Goal: Task Accomplishment & Management: Use online tool/utility

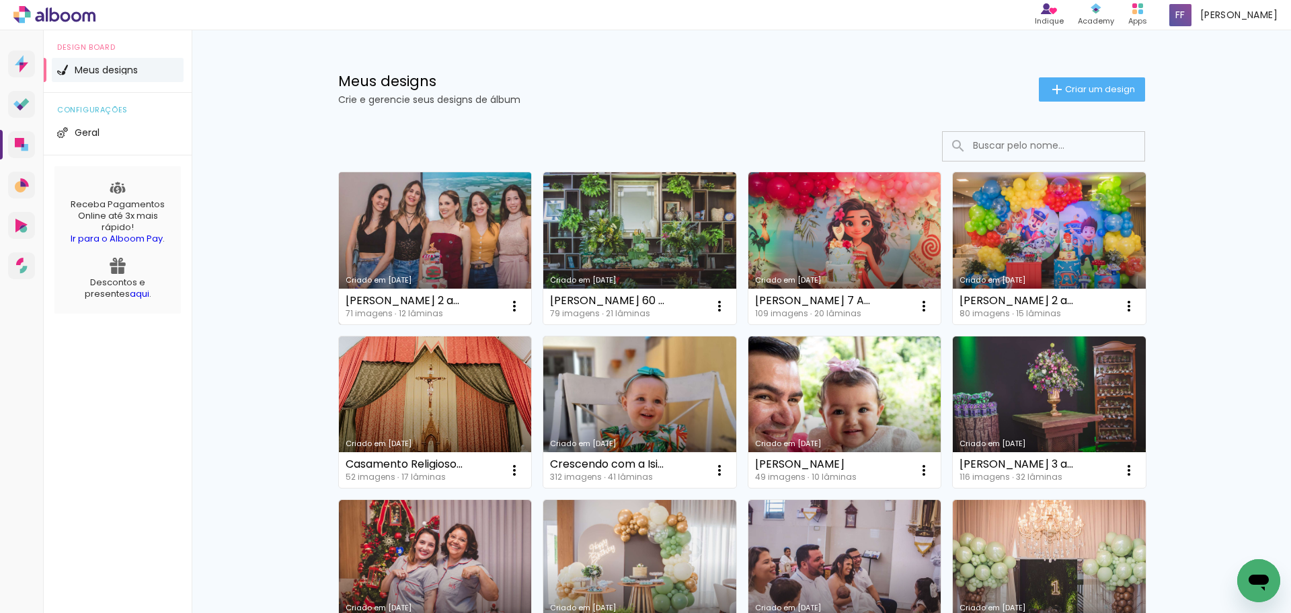
click at [490, 223] on link "Criado em [DATE]" at bounding box center [435, 248] width 193 height 152
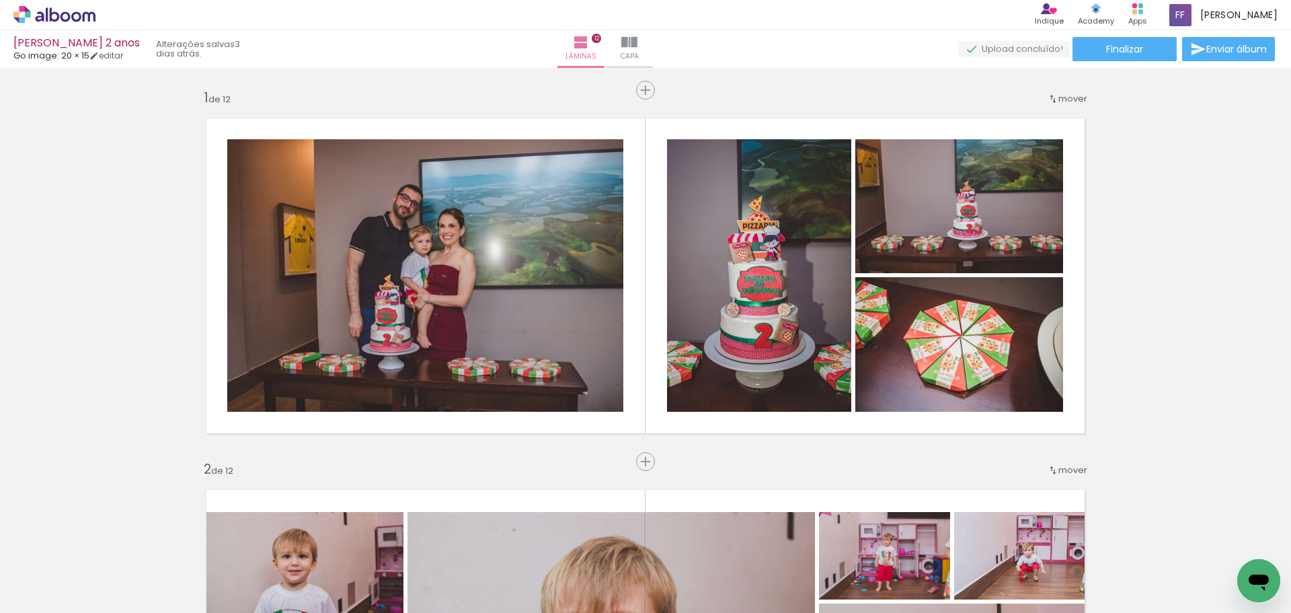
click at [38, 601] on span "Adicionar Fotos" at bounding box center [48, 594] width 40 height 15
click at [0, 0] on input "file" at bounding box center [0, 0] width 0 height 0
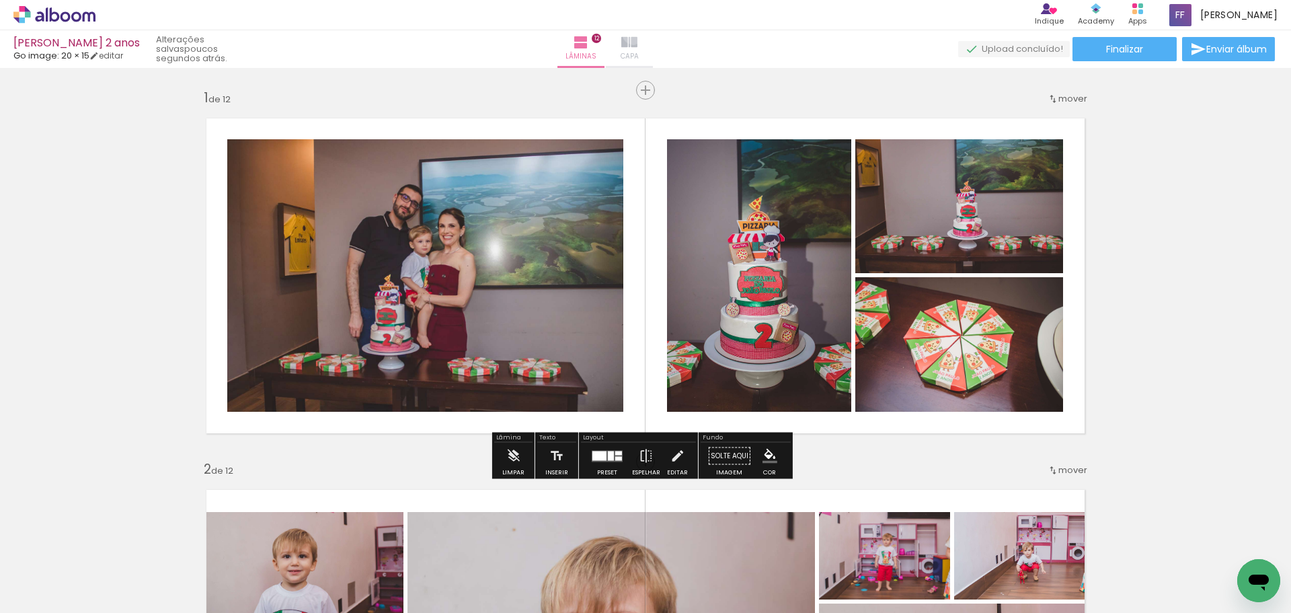
click at [653, 33] on paper-button "Capa" at bounding box center [629, 49] width 47 height 38
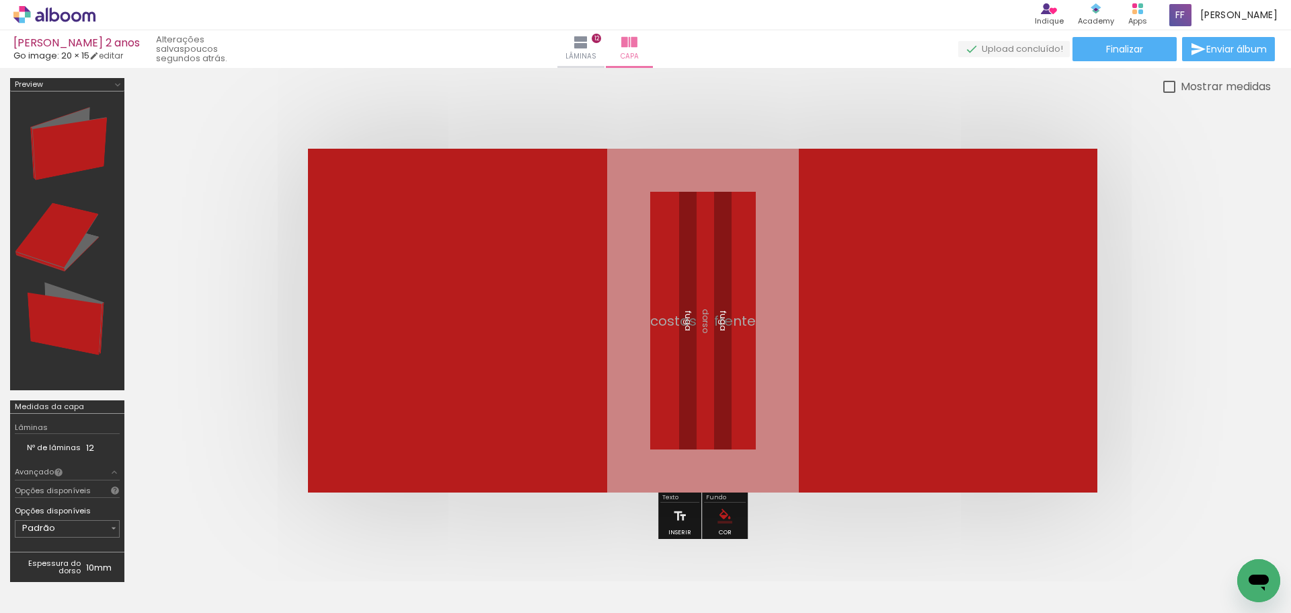
scroll to position [0, 4247]
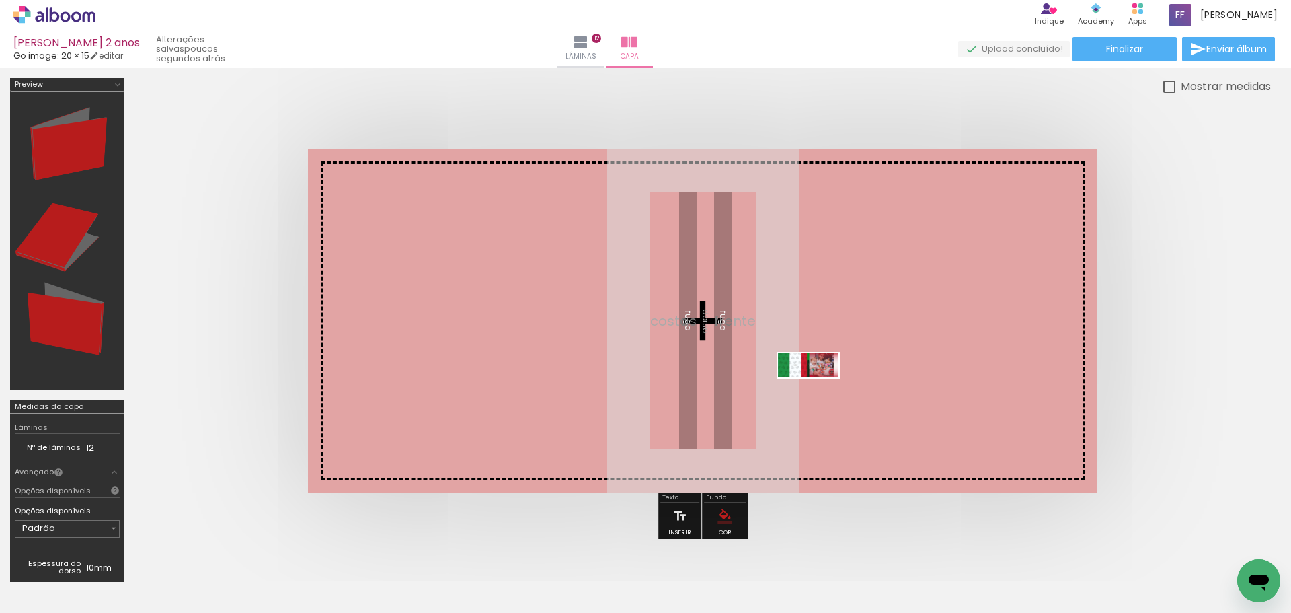
drag, startPoint x: 1225, startPoint y: 562, endPoint x: 818, endPoint y: 393, distance: 439.6
click at [818, 393] on quentale-workspace at bounding box center [645, 306] width 1291 height 613
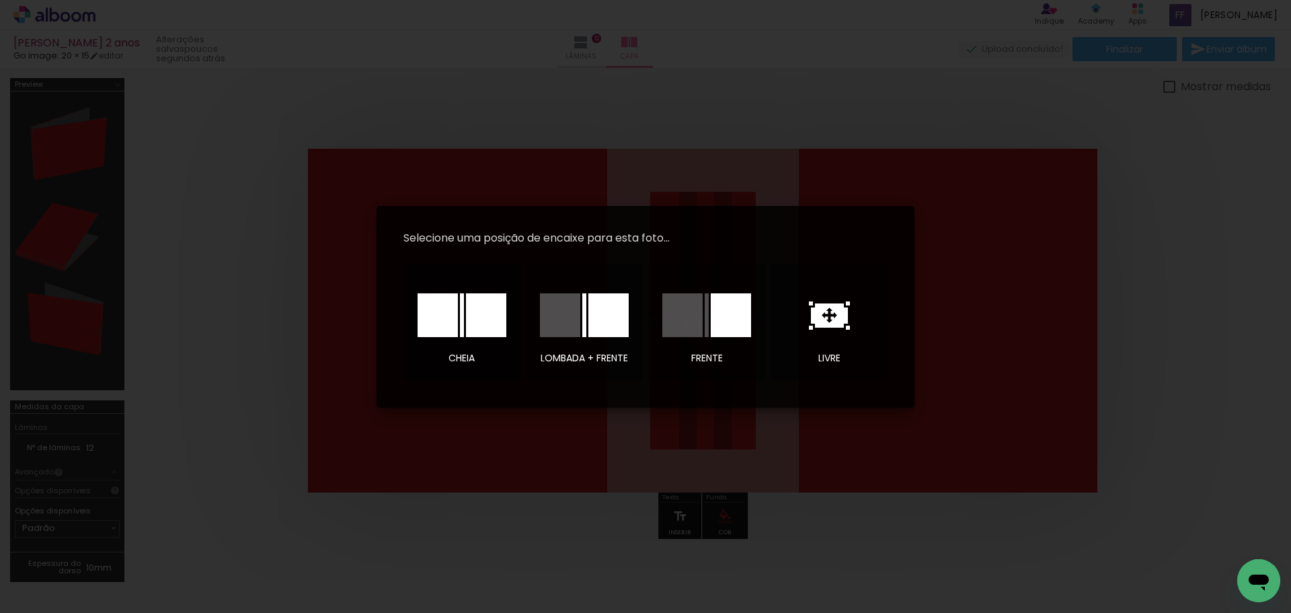
click at [496, 297] on div at bounding box center [486, 315] width 40 height 44
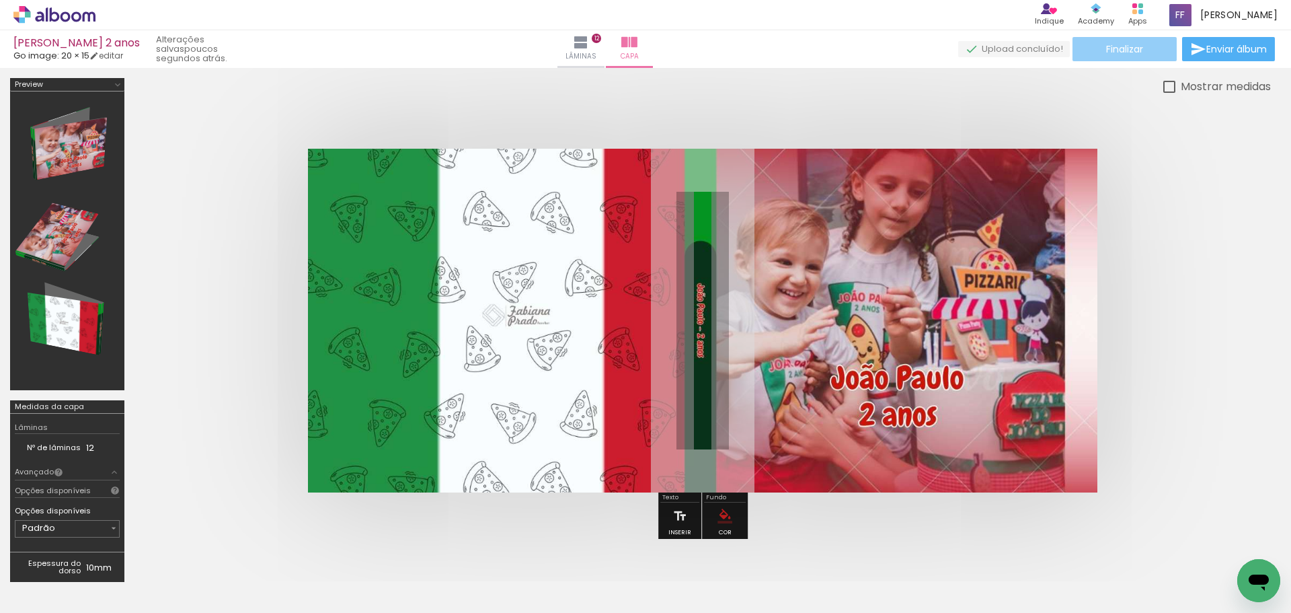
click at [1130, 56] on paper-button "Finalizar" at bounding box center [1125, 49] width 104 height 24
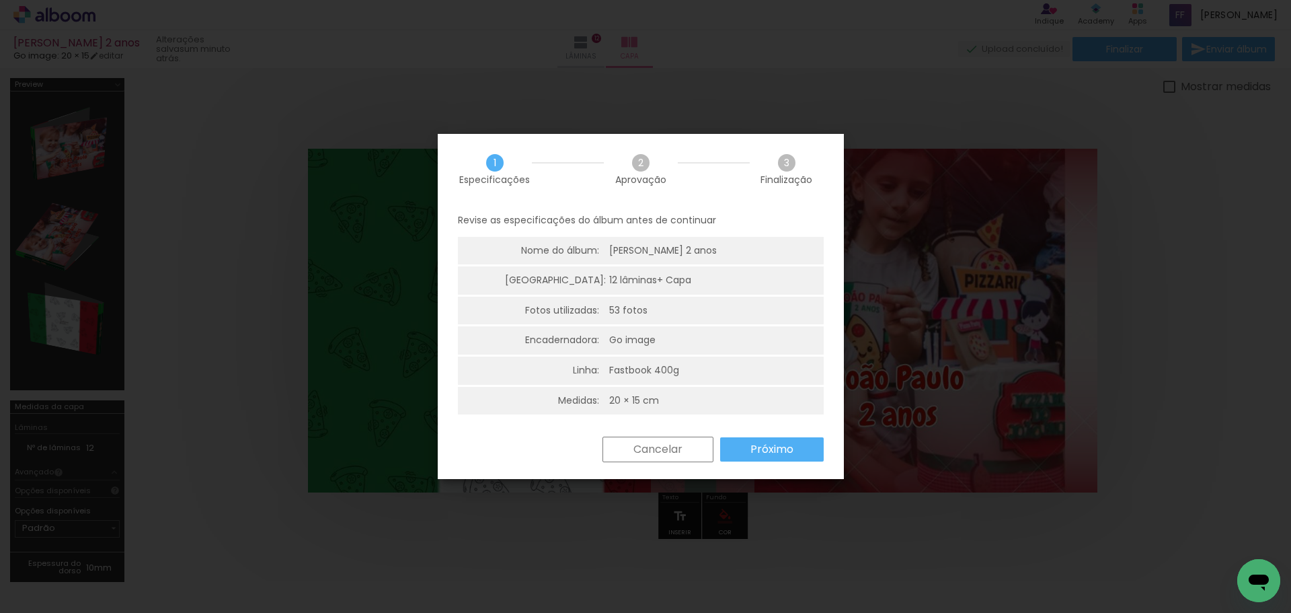
click at [0, 0] on slot "Próximo" at bounding box center [0, 0] width 0 height 0
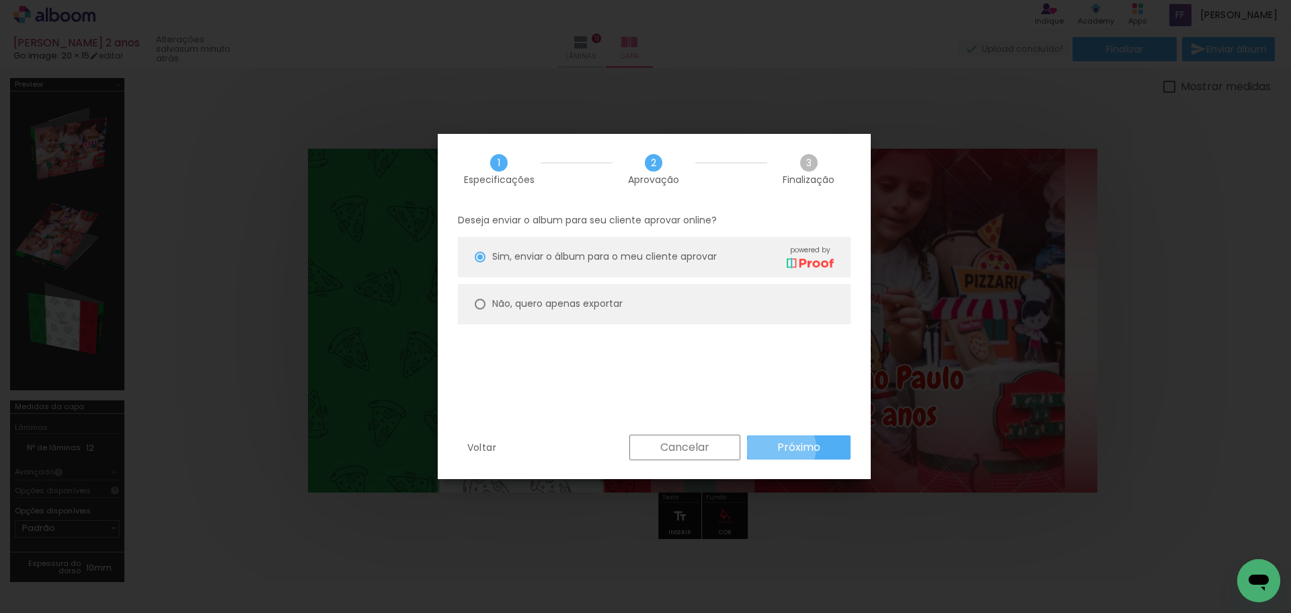
click at [0, 0] on slot "Próximo" at bounding box center [0, 0] width 0 height 0
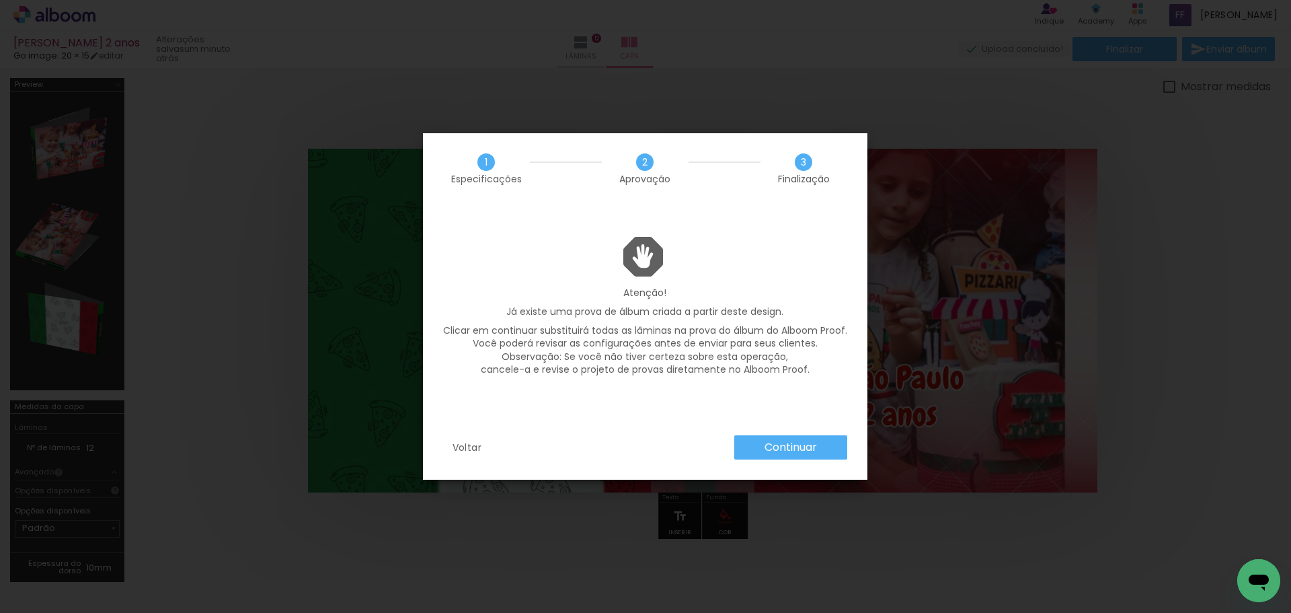
click at [0, 0] on slot "Continuar" at bounding box center [0, 0] width 0 height 0
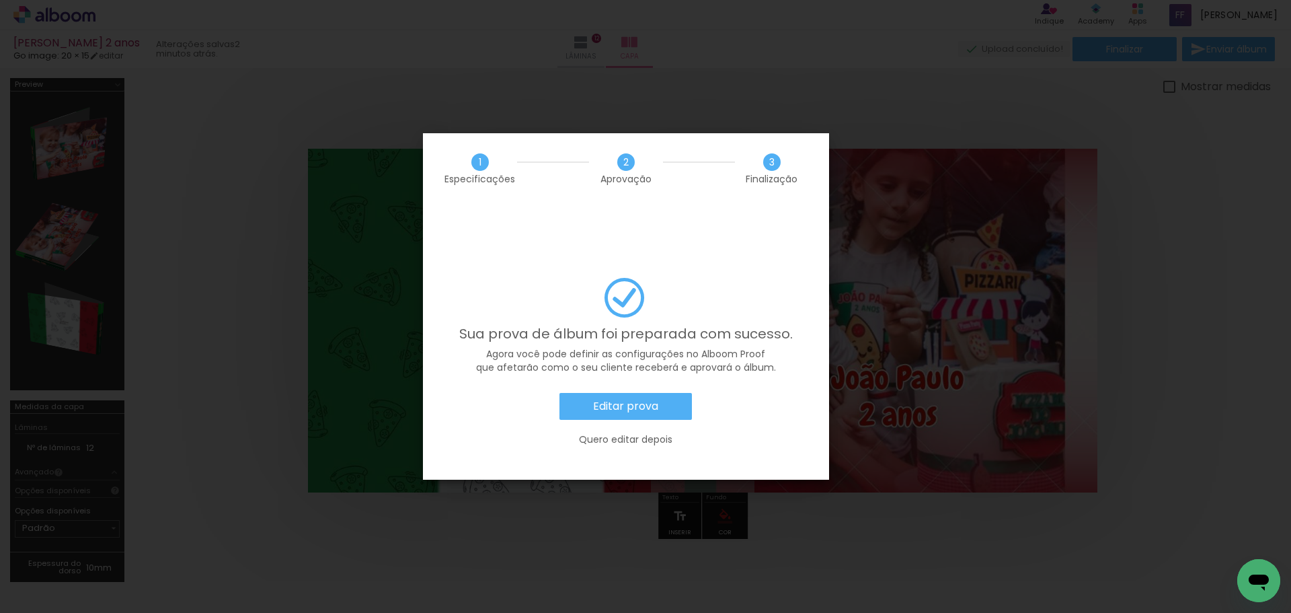
click at [661, 393] on paper-button "Editar prova" at bounding box center [626, 406] width 132 height 27
